Goal: Task Accomplishment & Management: Manage account settings

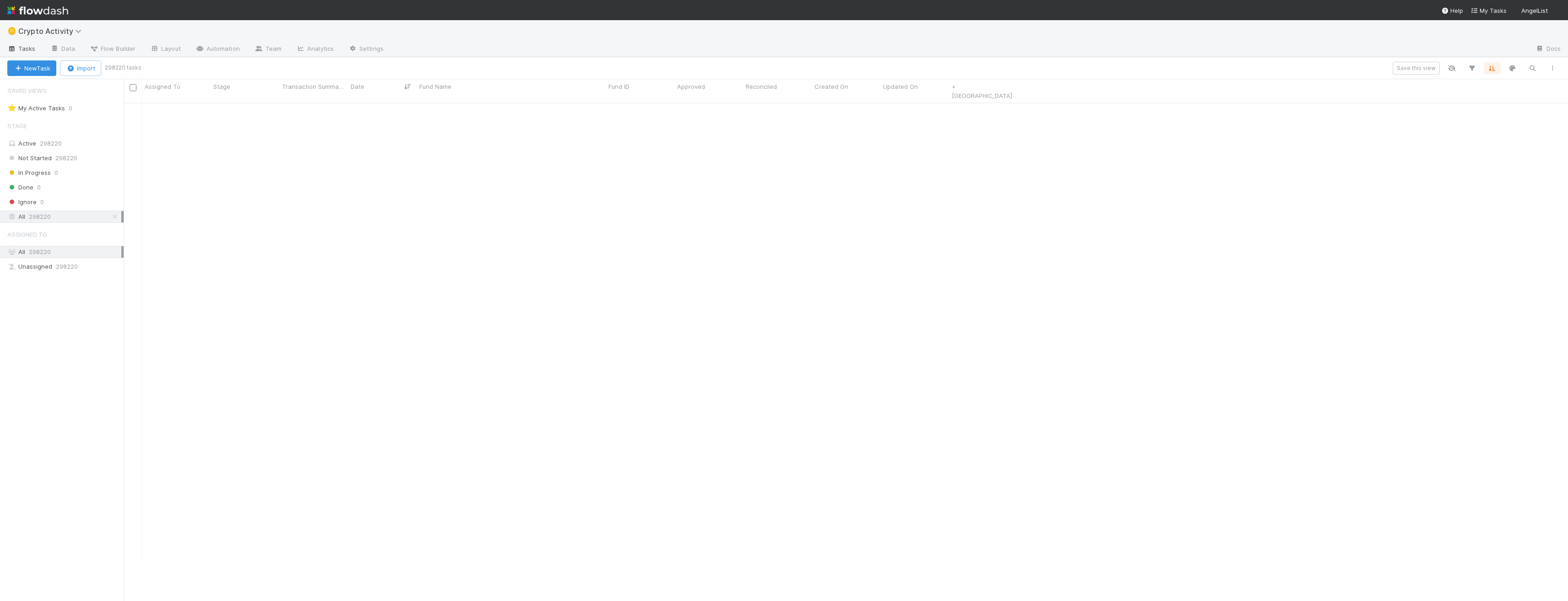
scroll to position [1, 7]
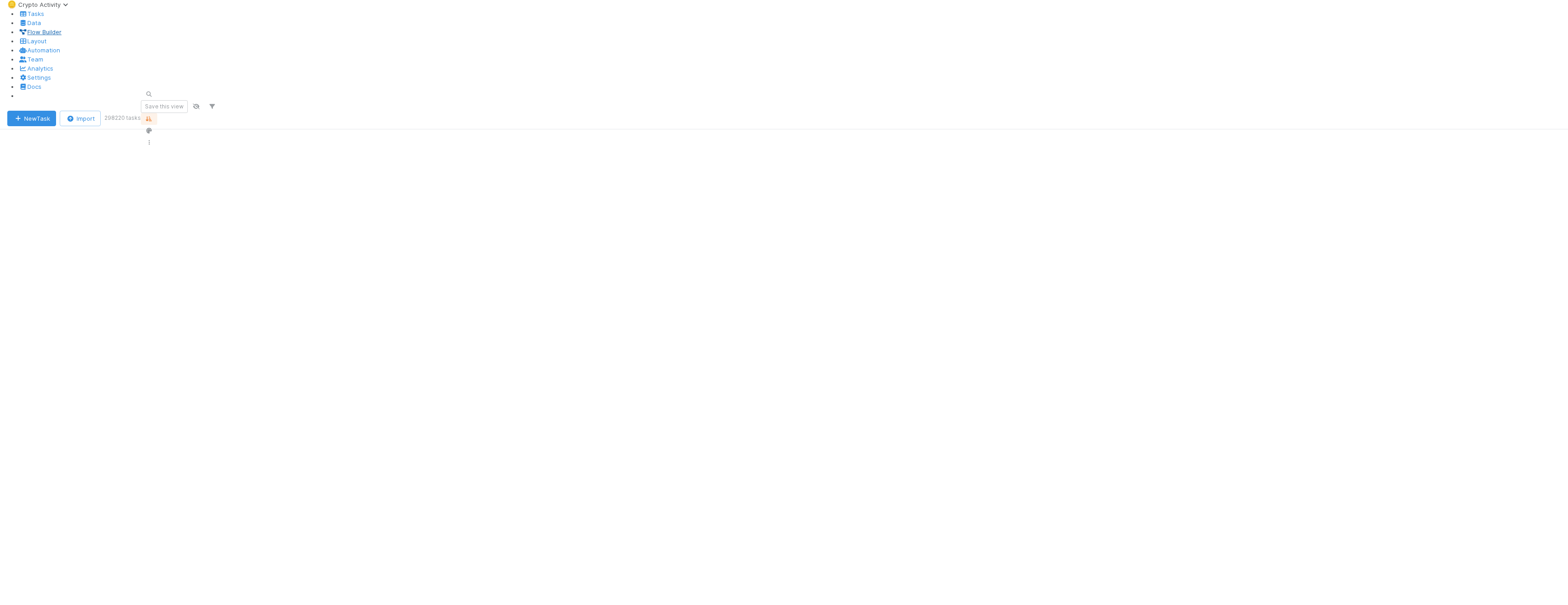
scroll to position [504, 1438]
click at [41, 26] on link "Data" at bounding box center [30, 23] width 23 height 7
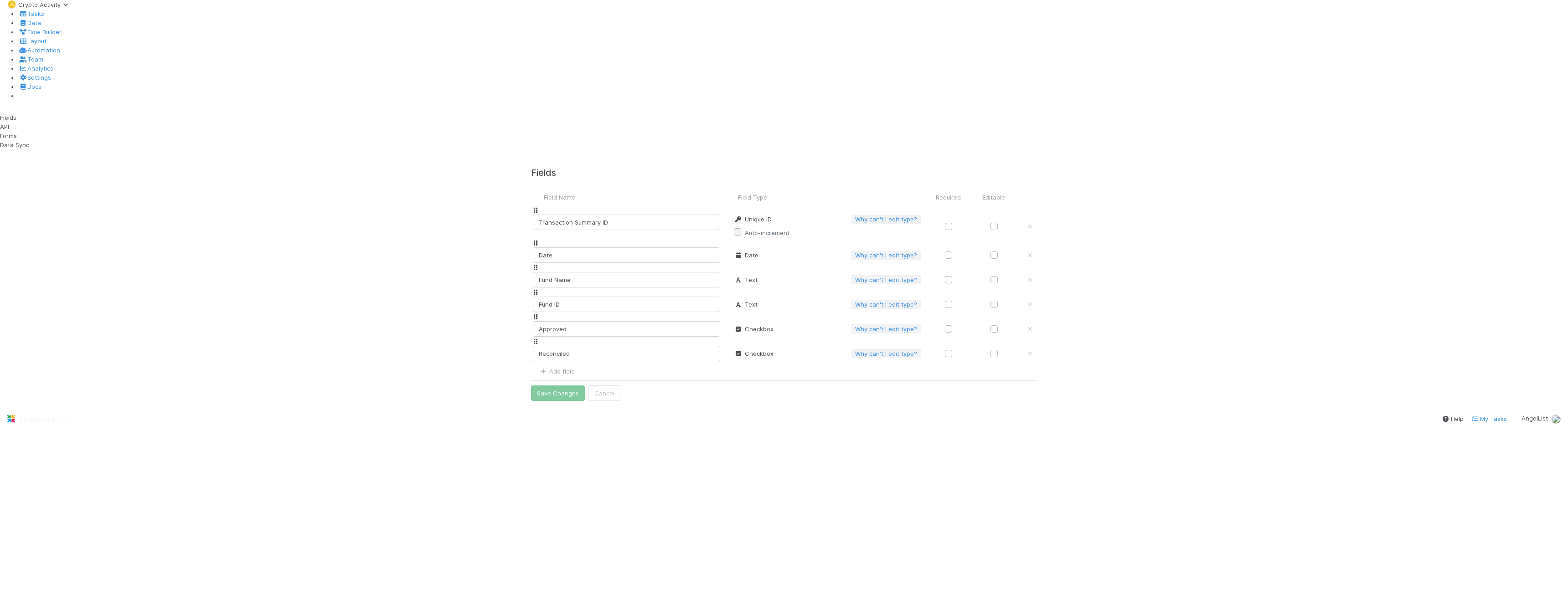
click at [1327, 218] on div "Fields Field Name Field Type Required Editable Transaction Summary ID Unique ID…" at bounding box center [784, 278] width 1568 height 258
click at [1002, 275] on label at bounding box center [1002, 275] width 0 height 0
click at [987, 275] on input "checkbox" at bounding box center [983, 279] width 7 height 8
checkbox input "true"
click at [1002, 300] on label at bounding box center [1002, 300] width 0 height 0
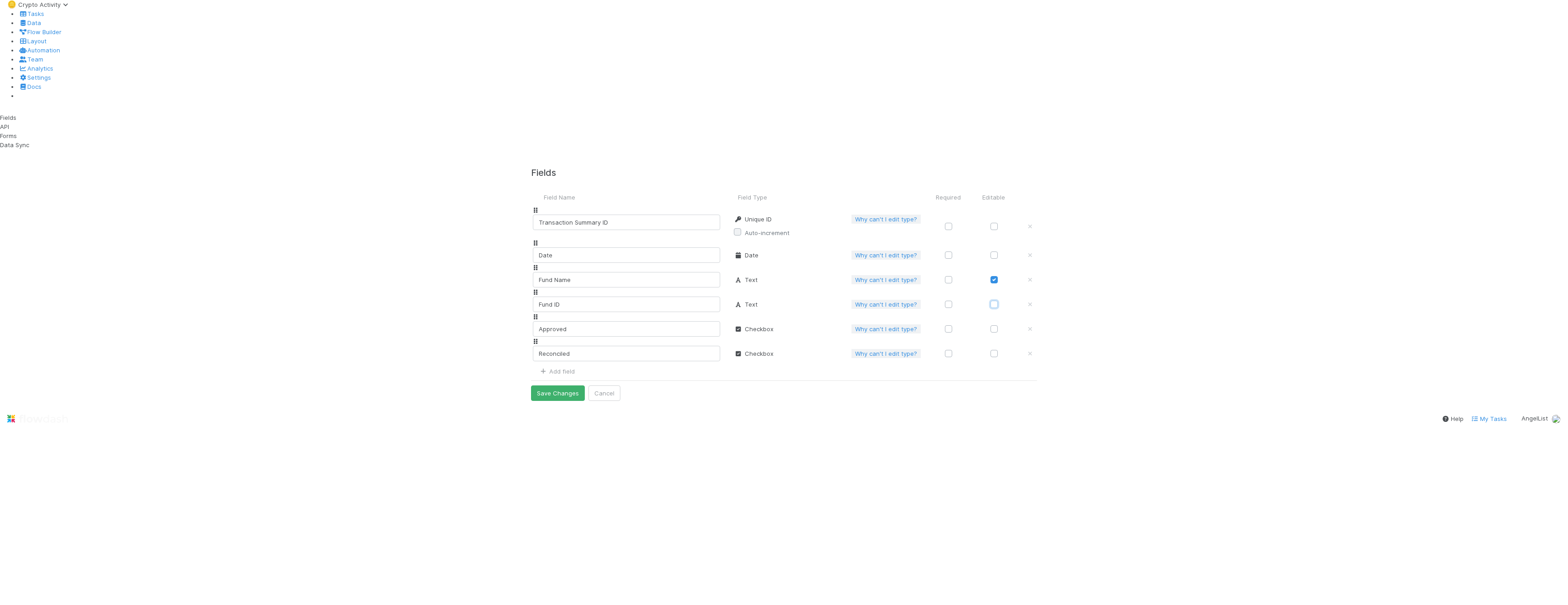
click at [987, 300] on input "checkbox" at bounding box center [983, 303] width 7 height 8
checkbox input "true"
click at [1002, 325] on label at bounding box center [1002, 325] width 0 height 0
click at [987, 325] on input "checkbox" at bounding box center [983, 328] width 7 height 8
checkbox input "true"
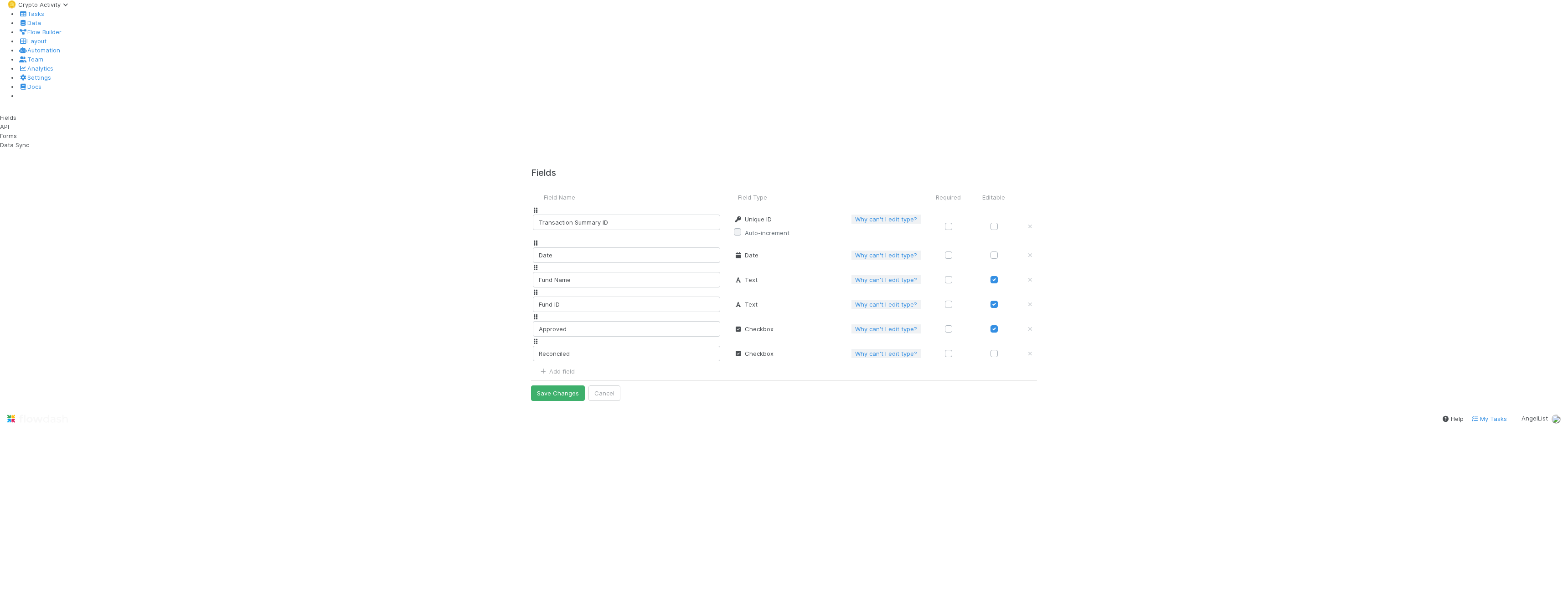
click at [1002, 349] on label at bounding box center [1002, 349] width 0 height 0
click at [987, 349] on input "checkbox" at bounding box center [983, 353] width 7 height 8
checkbox input "true"
click at [1002, 250] on label at bounding box center [1002, 250] width 0 height 0
click at [987, 250] on input "checkbox" at bounding box center [983, 254] width 7 height 8
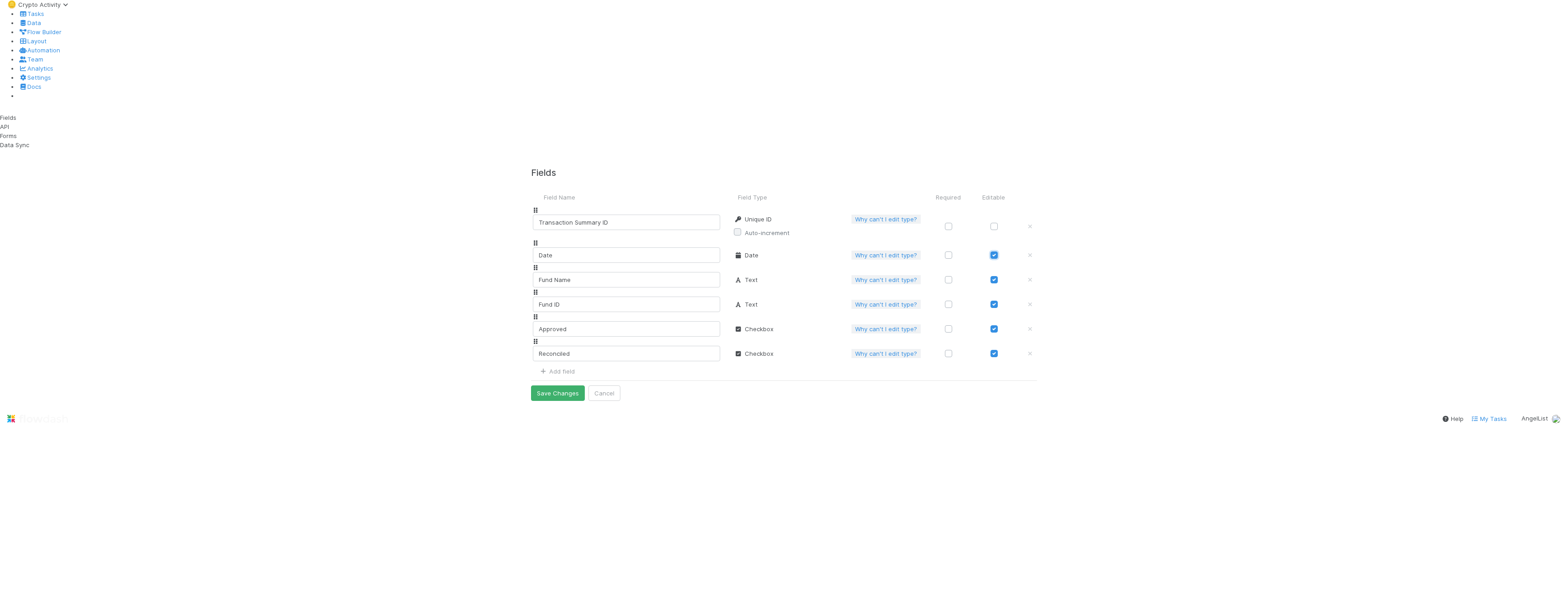
checkbox input "true"
click at [585, 385] on button "Save Changes" at bounding box center [558, 393] width 54 height 16
